Goal: Task Accomplishment & Management: Use online tool/utility

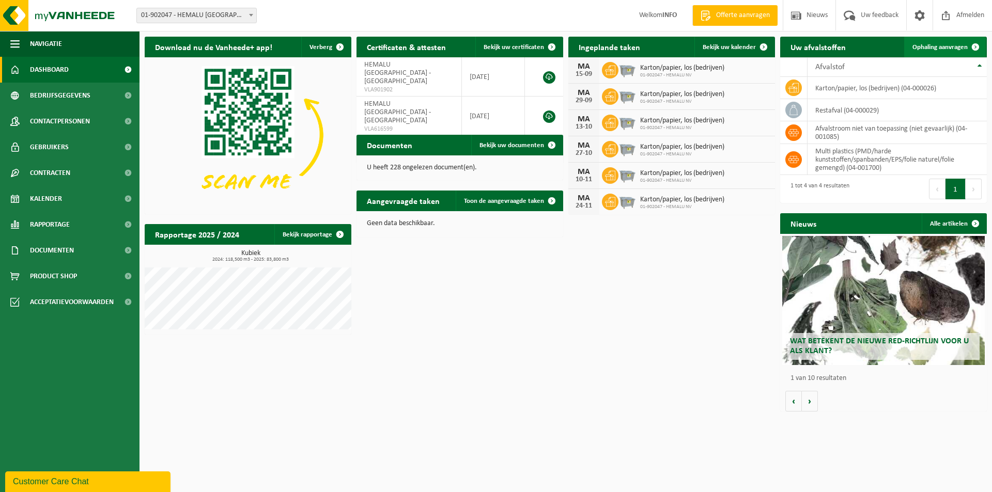
click at [950, 45] on span "Ophaling aanvragen" at bounding box center [939, 47] width 55 height 7
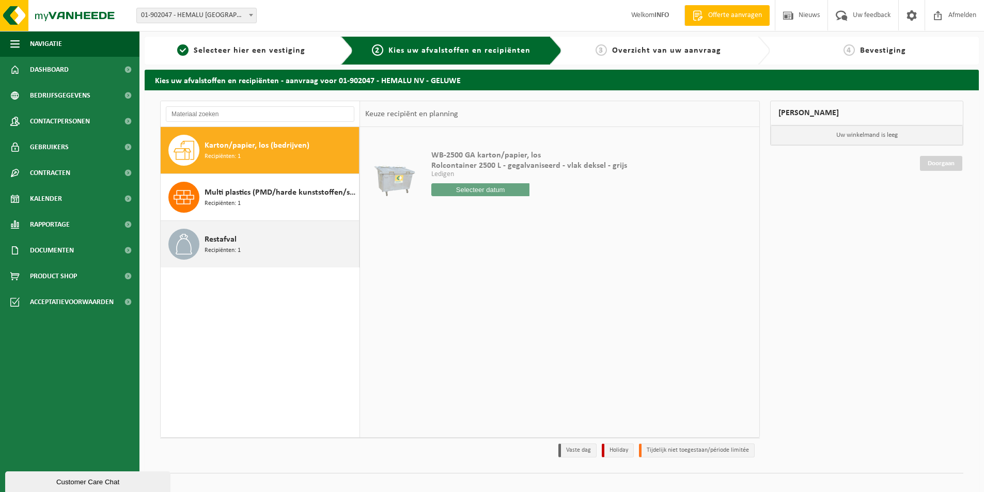
click at [195, 245] on span at bounding box center [183, 244] width 31 height 31
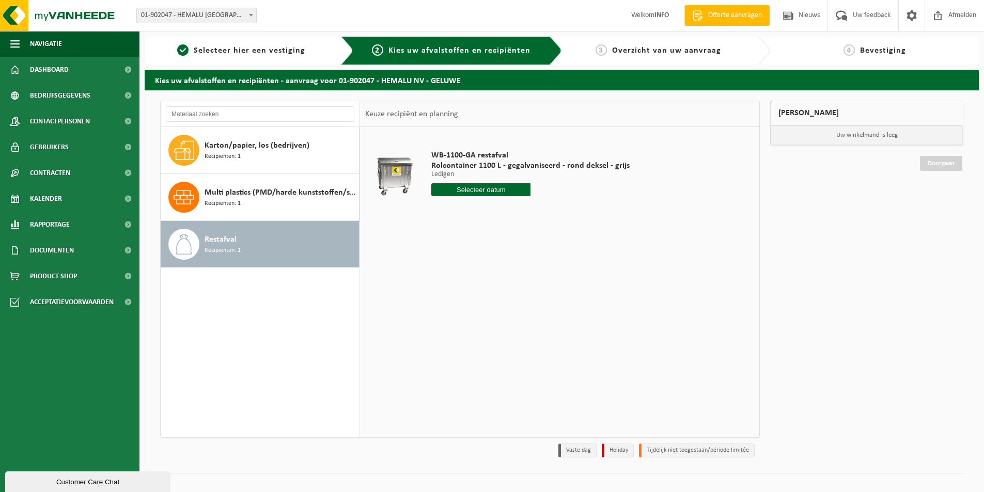
click at [476, 191] on input "text" at bounding box center [480, 189] width 99 height 13
click at [461, 283] on div "16" at bounding box center [459, 281] width 18 height 17
type input "Van [DATE]"
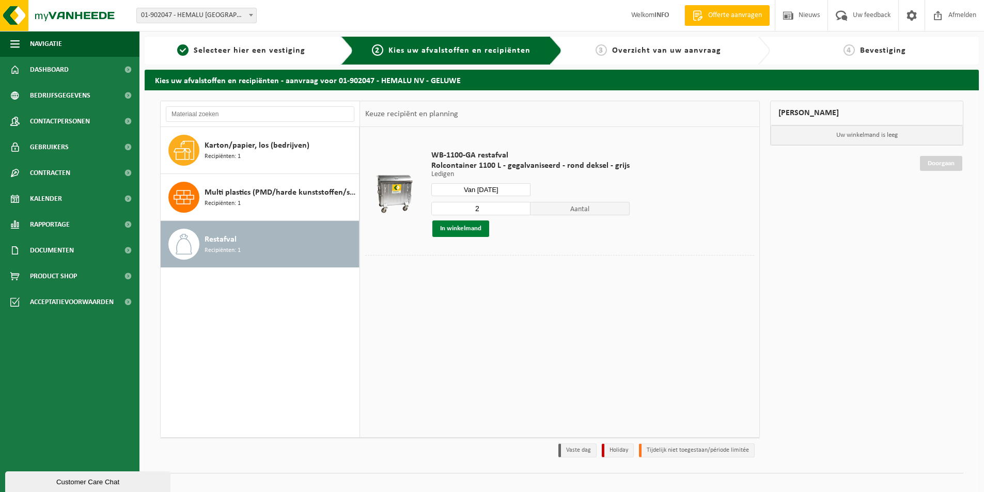
click at [470, 226] on button "In winkelmand" at bounding box center [460, 229] width 57 height 17
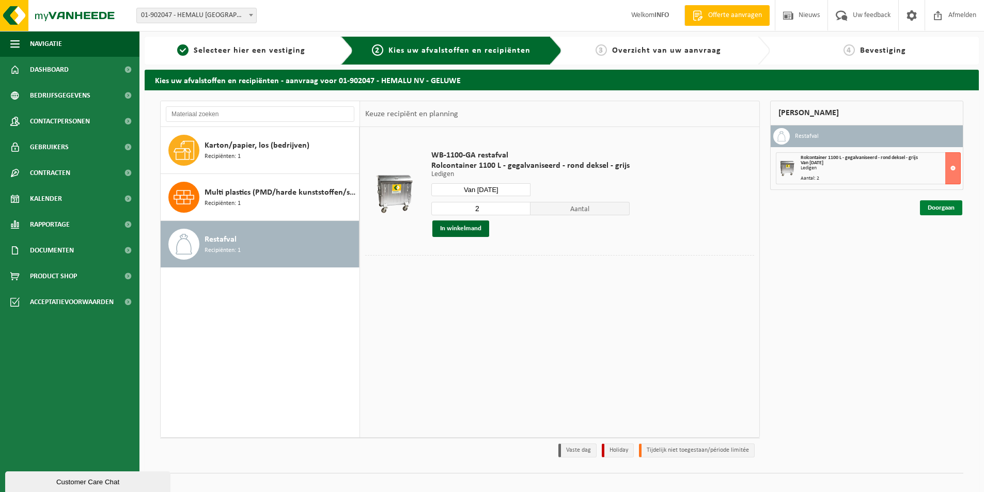
click at [937, 202] on link "Doorgaan" at bounding box center [941, 207] width 42 height 15
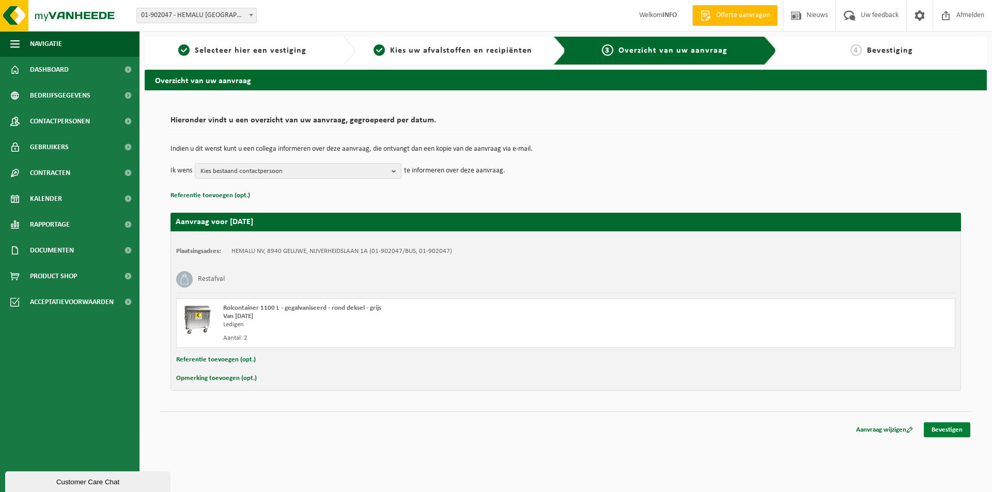
click at [957, 430] on link "Bevestigen" at bounding box center [947, 430] width 46 height 15
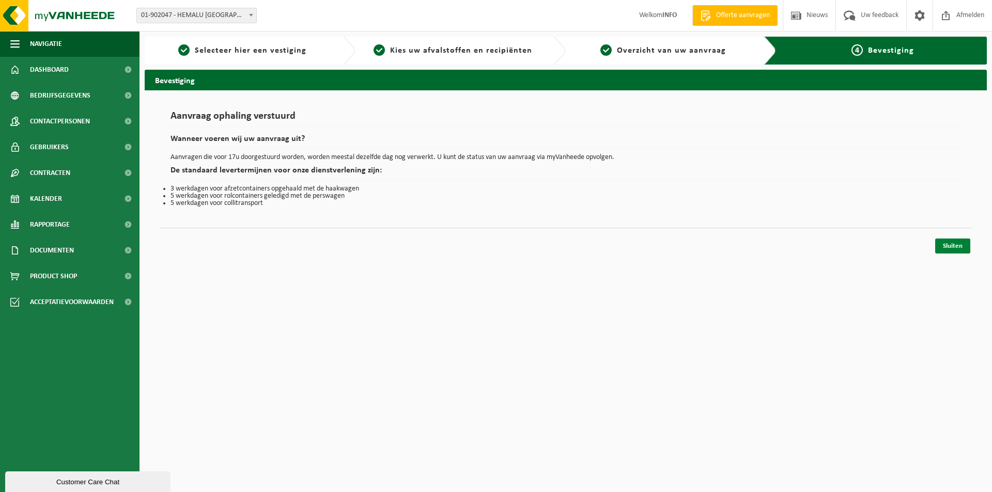
click at [958, 247] on link "Sluiten" at bounding box center [952, 246] width 35 height 15
